Goal: Information Seeking & Learning: Check status

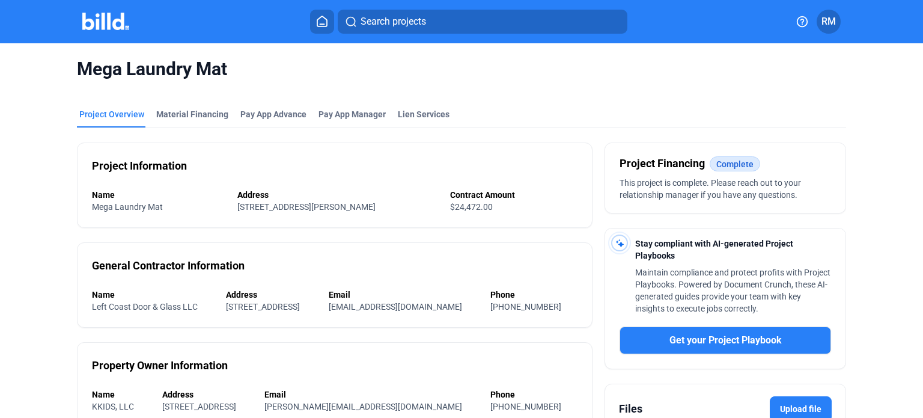
click at [320, 19] on icon at bounding box center [322, 21] width 12 height 11
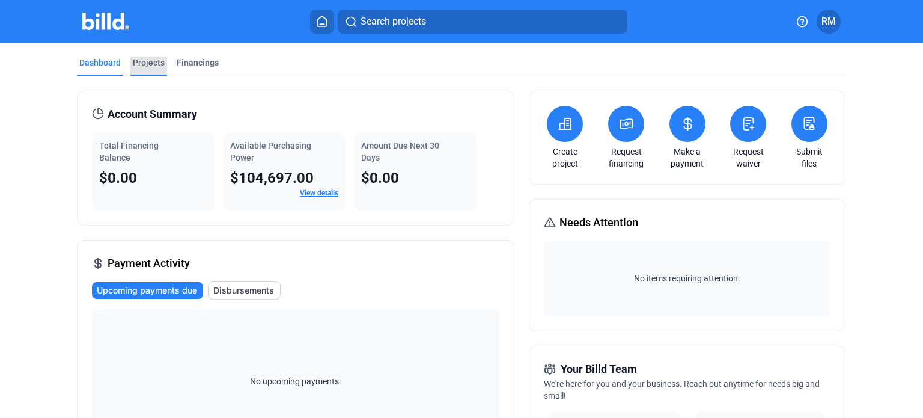
click at [147, 62] on div "Projects" at bounding box center [149, 62] width 32 height 12
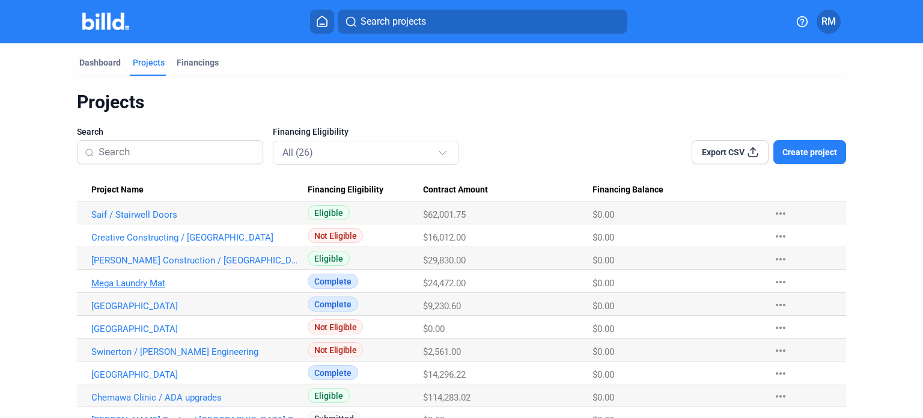
drag, startPoint x: 84, startPoint y: 282, endPoint x: 172, endPoint y: 284, distance: 87.8
click at [172, 224] on Name "Mega Laundry Mat" at bounding box center [192, 212] width 231 height 23
copy link "Mega Laundry Mat"
click at [143, 220] on link "Mega Laundry Mat" at bounding box center [195, 214] width 209 height 11
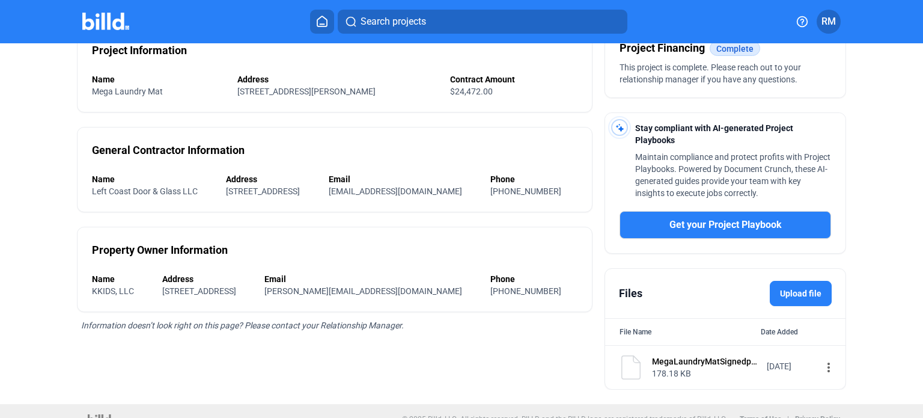
scroll to position [130, 0]
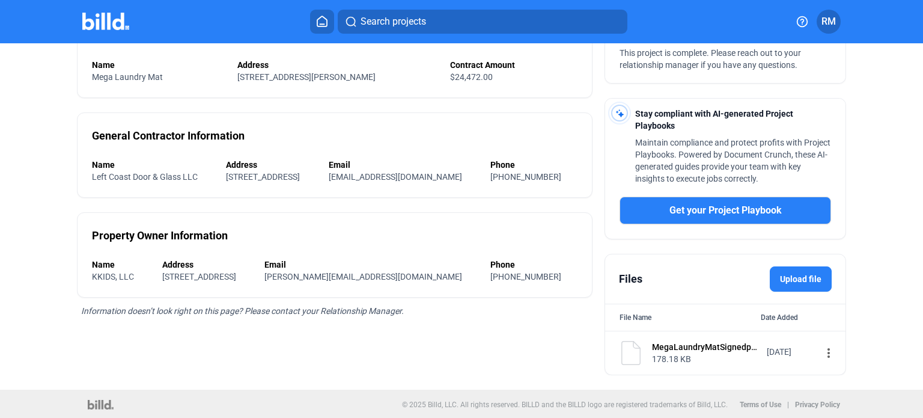
click at [698, 345] on div "MegaLaundryMatSignedproposal.pdf" at bounding box center [705, 347] width 107 height 12
click at [821, 351] on mat-icon "more_vert" at bounding box center [828, 353] width 14 height 14
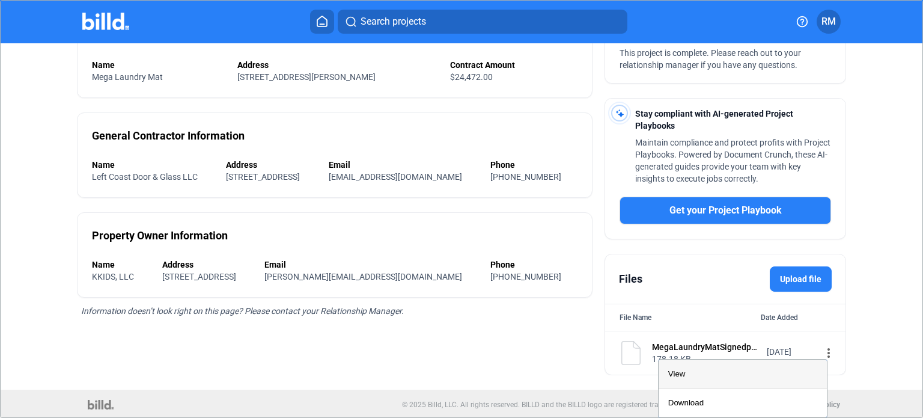
click at [678, 374] on span "View" at bounding box center [676, 373] width 17 height 9
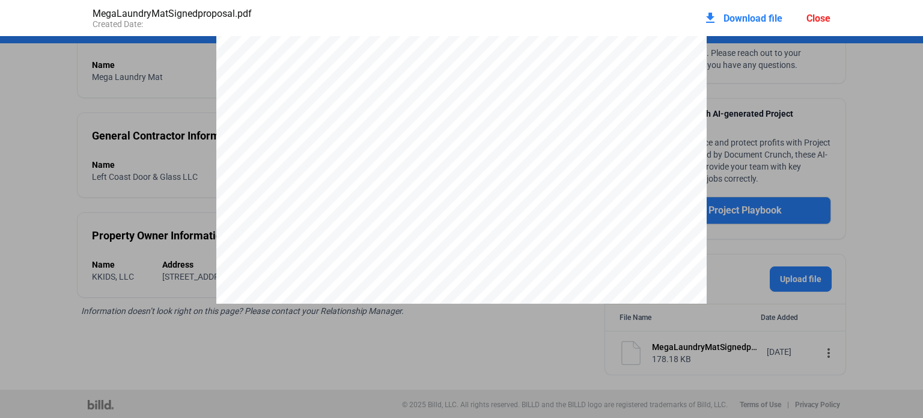
scroll to position [0, 0]
click at [820, 16] on div "Close" at bounding box center [818, 18] width 24 height 11
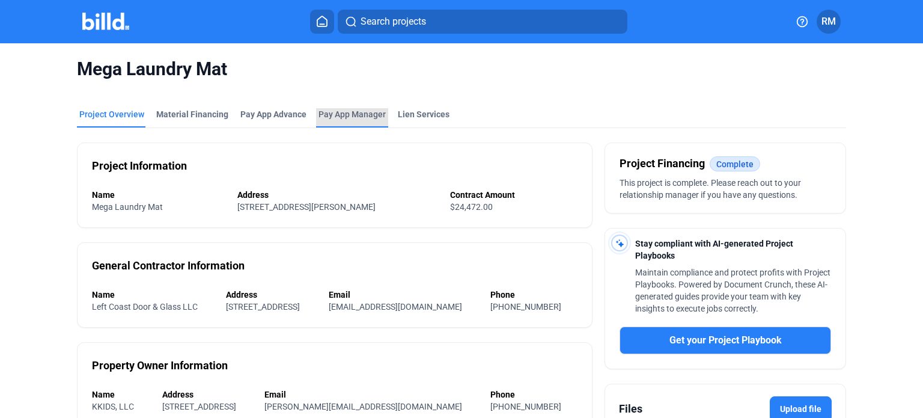
click at [336, 115] on span "Pay App Manager" at bounding box center [351, 114] width 67 height 12
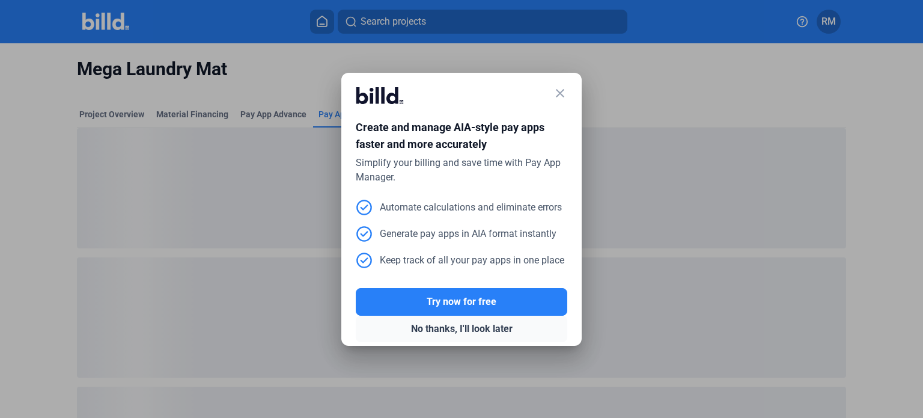
click at [465, 325] on button "No thanks, I'll look later" at bounding box center [462, 328] width 212 height 26
